Goal: Obtain resource: Obtain resource

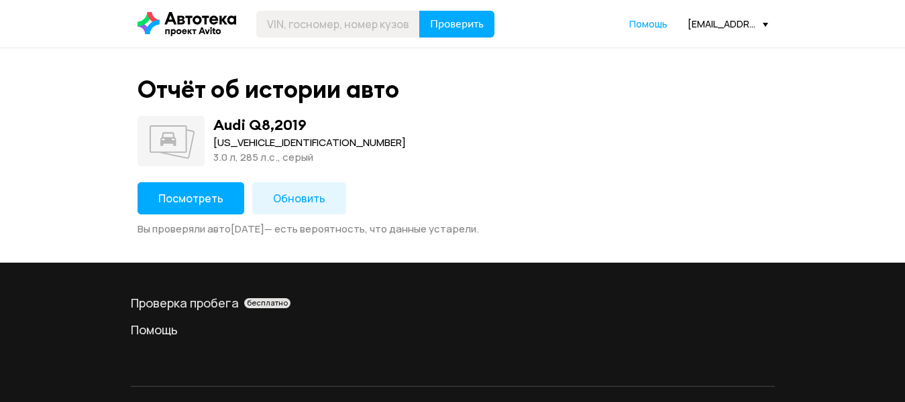
click at [192, 199] on span "Посмотреть" at bounding box center [190, 198] width 65 height 15
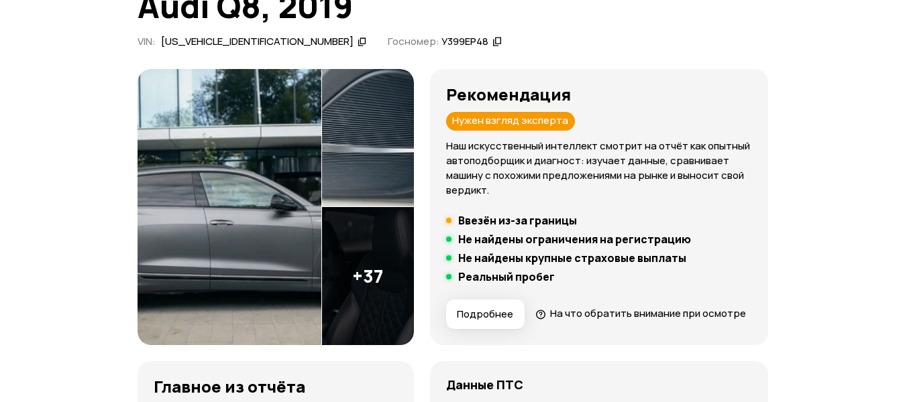
scroll to position [201, 0]
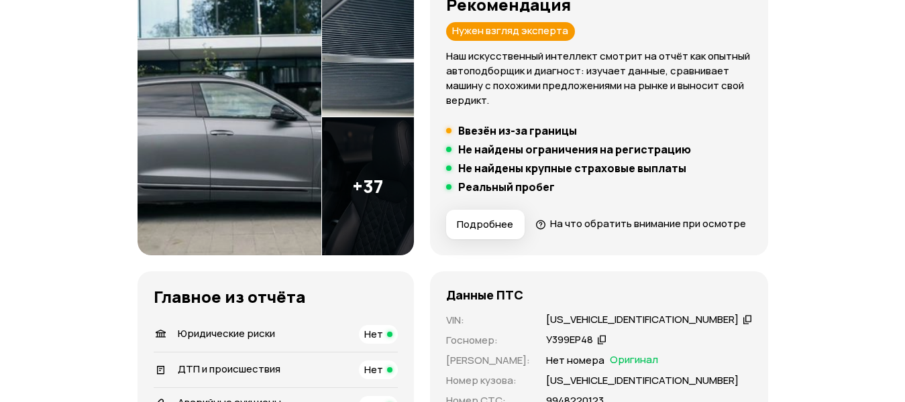
click at [414, 117] on img at bounding box center [368, 186] width 92 height 138
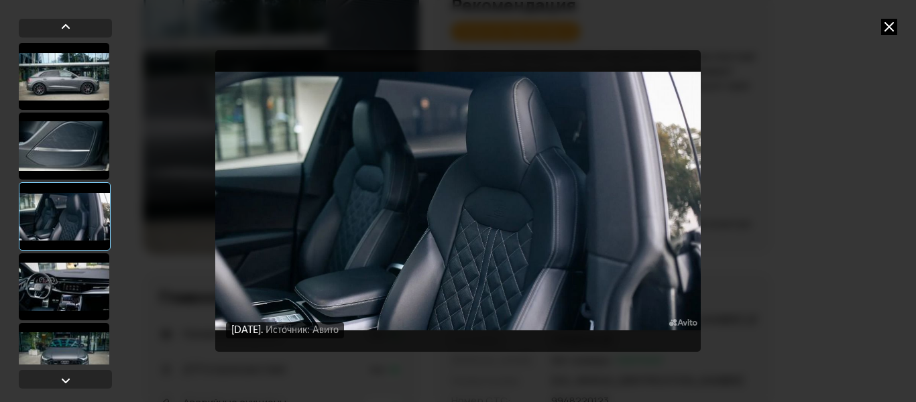
click at [881, 23] on icon at bounding box center [889, 27] width 16 height 16
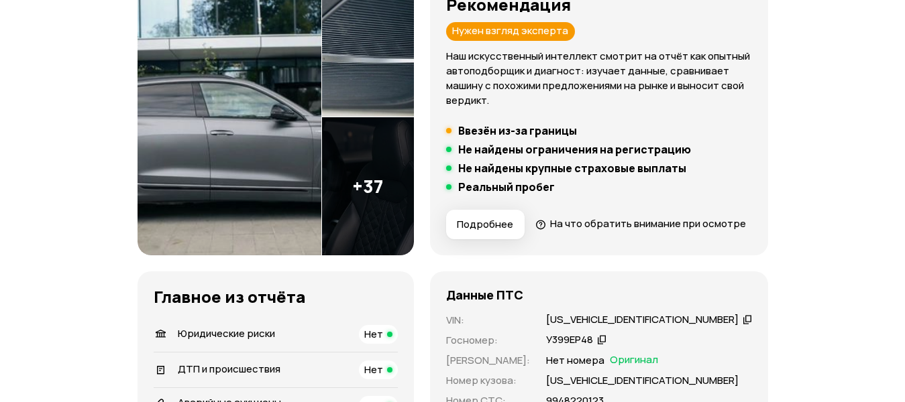
scroll to position [0, 0]
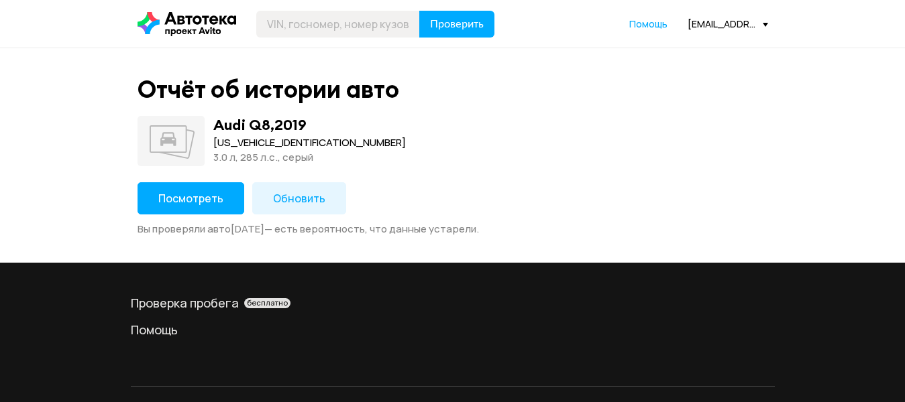
click at [205, 198] on span "Посмотреть" at bounding box center [190, 198] width 65 height 15
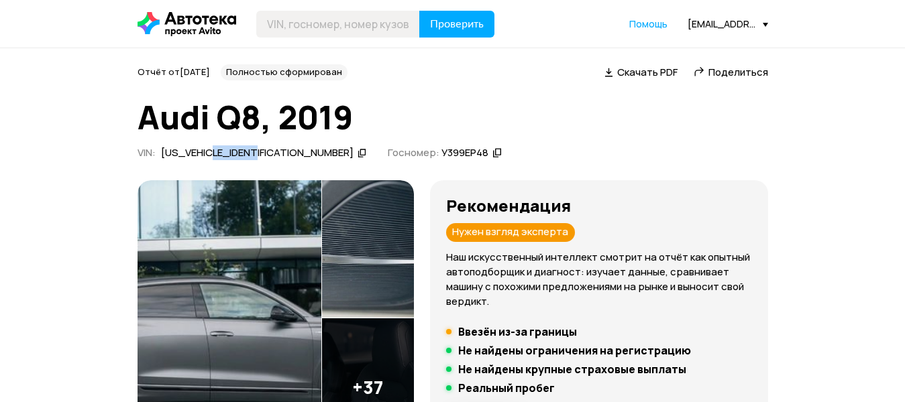
drag, startPoint x: 276, startPoint y: 164, endPoint x: 193, endPoint y: 156, distance: 82.8
click at [221, 160] on div "[US_VEHICLE_IDENTIFICATION_NUMBER]" at bounding box center [257, 153] width 192 height 14
drag, startPoint x: 186, startPoint y: 165, endPoint x: 276, endPoint y: 163, distance: 89.9
click at [276, 160] on div "[US_VEHICLE_IDENTIFICATION_NUMBER]" at bounding box center [264, 153] width 210 height 14
copy div "[US_VEHICLE_IDENTIFICATION_NUMBER]"
